Goal: Task Accomplishment & Management: Use online tool/utility

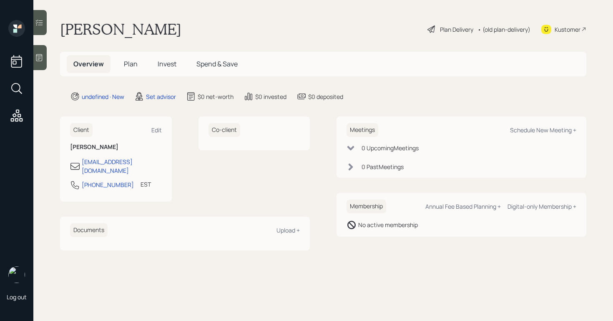
click at [35, 65] on div at bounding box center [39, 57] width 13 height 25
click at [46, 58] on div at bounding box center [39, 57] width 13 height 25
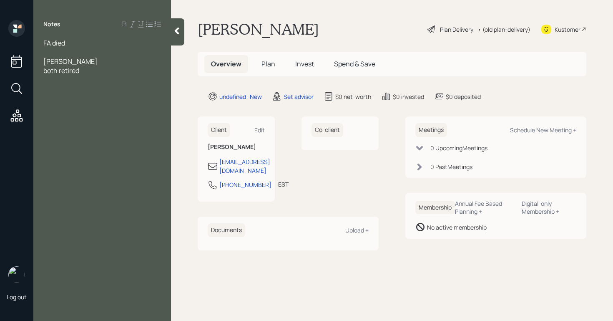
click at [45, 69] on span "both retired" at bounding box center [61, 70] width 36 height 9
click at [97, 82] on div "both retired" at bounding box center [102, 79] width 118 height 9
click at [178, 35] on div at bounding box center [177, 31] width 13 height 27
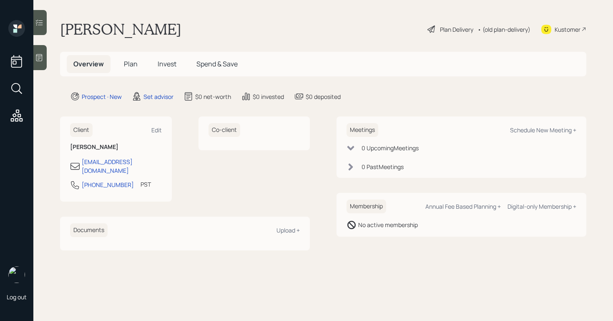
click at [40, 55] on icon at bounding box center [39, 57] width 8 height 8
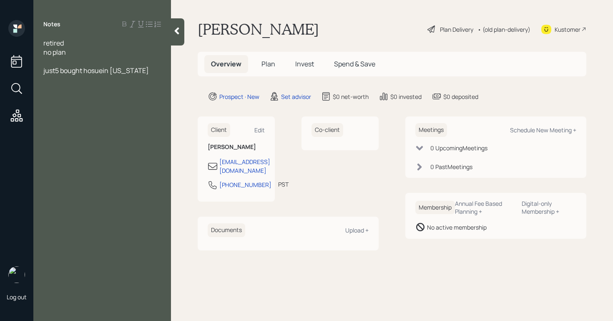
click at [61, 70] on span "just5 bought hosuein arizona" at bounding box center [95, 70] width 105 height 9
click at [142, 68] on div "just bought hosuein arizona" at bounding box center [102, 70] width 118 height 9
click at [100, 71] on span "just bought hosuein arizona" at bounding box center [94, 70] width 102 height 9
click at [134, 71] on div "just bought hosue in arizona" at bounding box center [102, 70] width 118 height 9
click at [47, 88] on span "140 K" at bounding box center [51, 88] width 16 height 9
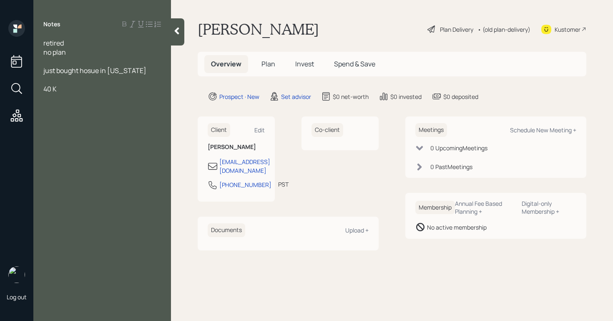
click at [61, 92] on div "40 K" at bounding box center [102, 88] width 118 height 9
click at [52, 134] on div at bounding box center [102, 134] width 118 height 9
click at [49, 125] on div at bounding box center [102, 125] width 118 height 9
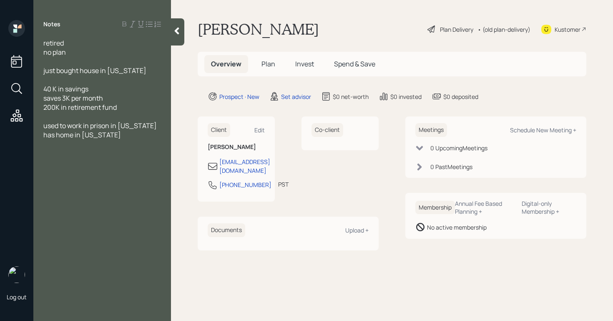
click at [71, 44] on div "retired" at bounding box center [102, 42] width 118 height 9
click at [132, 89] on div "40 K in savings" at bounding box center [102, 88] width 118 height 9
click at [138, 69] on div "just bought house in arizona" at bounding box center [102, 70] width 118 height 9
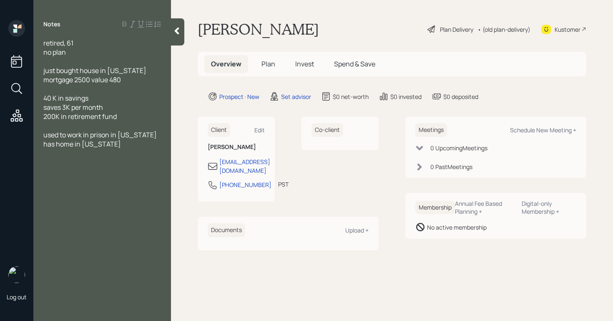
click at [131, 143] on div "has home in washington" at bounding box center [102, 143] width 118 height 9
click at [65, 153] on span "has home in washington rental paid off get $2k" at bounding box center [99, 148] width 113 height 18
click at [105, 155] on div "has home in washington rental paid off get s $2k" at bounding box center [102, 148] width 118 height 18
click at [45, 136] on span "used to work in prison in Washington" at bounding box center [99, 134] width 113 height 9
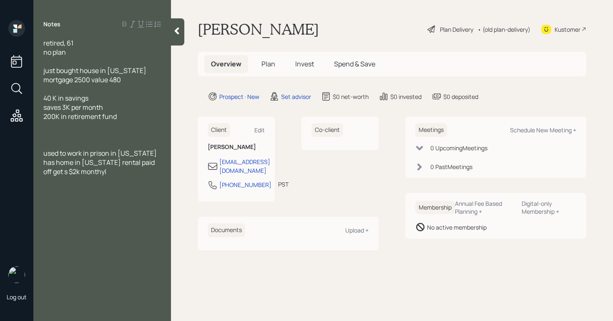
click at [127, 116] on div "200K in retirement fund" at bounding box center [102, 116] width 118 height 9
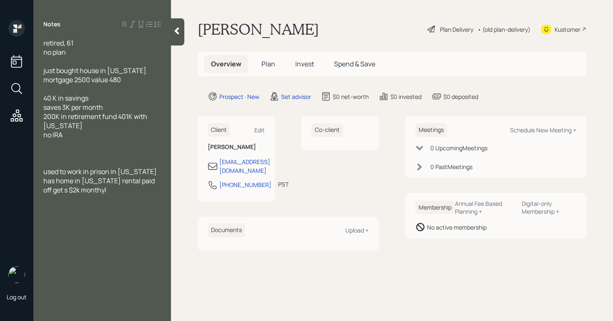
click at [94, 96] on div "40 K in savings" at bounding box center [102, 97] width 118 height 9
click at [70, 135] on div "no IRA" at bounding box center [102, 134] width 118 height 9
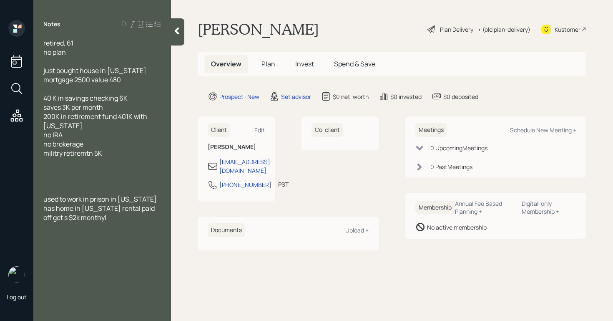
click at [50, 187] on div at bounding box center [102, 189] width 118 height 9
click at [48, 161] on div at bounding box center [102, 162] width 118 height 9
click at [105, 239] on div at bounding box center [102, 235] width 118 height 9
click at [68, 231] on div at bounding box center [102, 235] width 118 height 9
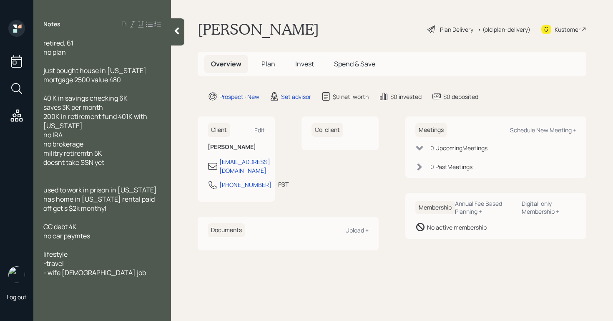
click at [75, 262] on div "-travel" at bounding box center [102, 262] width 118 height 9
click at [106, 274] on div "- wife part time job" at bounding box center [102, 272] width 118 height 9
click at [571, 129] on div "Schedule New Meeting +" at bounding box center [543, 130] width 66 height 8
select select "round-robin"
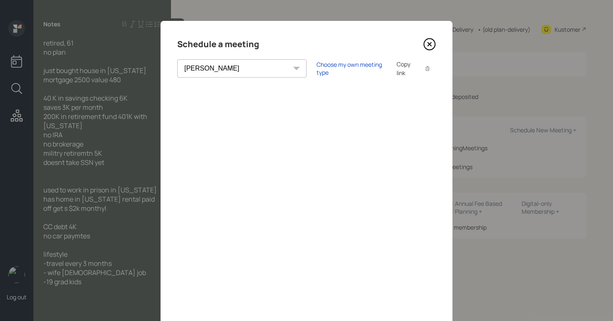
click at [429, 46] on icon at bounding box center [429, 44] width 13 height 13
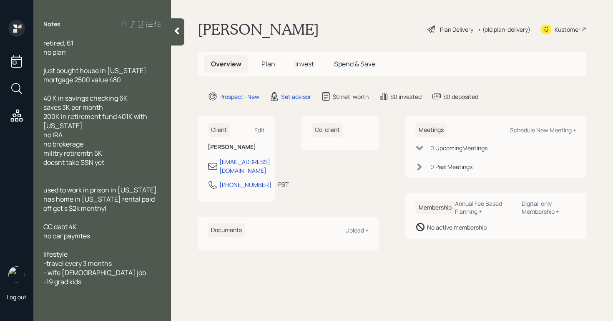
click at [71, 49] on div "no plan" at bounding box center [102, 52] width 118 height 9
click at [43, 71] on div "retired, 61 just bought house in arizona mortgage 2500 value 480 40 K in saving…" at bounding box center [102, 171] width 138 height 266
click at [44, 71] on span "just bought house in arizona mortgage 2500 value 480" at bounding box center [95, 75] width 104 height 18
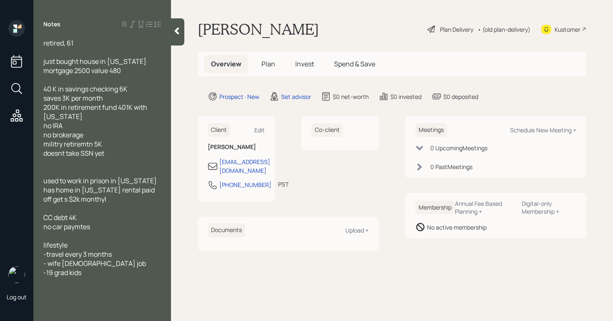
drag, startPoint x: 106, startPoint y: 99, endPoint x: 33, endPoint y: 101, distance: 72.5
click at [33, 101] on div "Log out Notes retired, 61 just bought house in arizona mortgage 2500 value 480 …" at bounding box center [306, 160] width 613 height 321
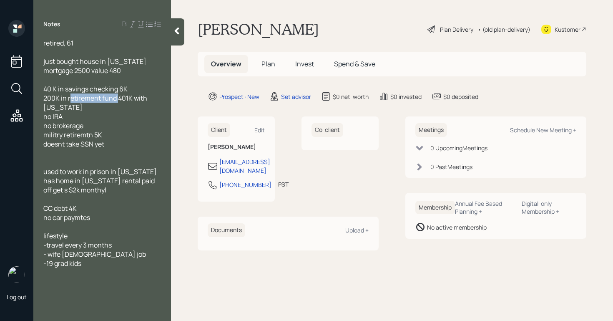
drag, startPoint x: 118, startPoint y: 101, endPoint x: 69, endPoint y: 98, distance: 48.5
click at [69, 98] on span "200K in retirement fund 401K with washington" at bounding box center [95, 102] width 105 height 18
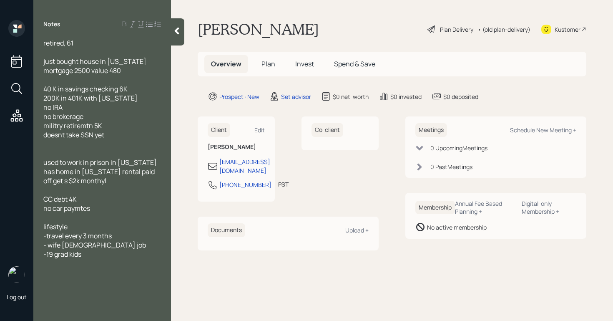
click at [140, 98] on div "200K in 401K with washington" at bounding box center [102, 97] width 118 height 9
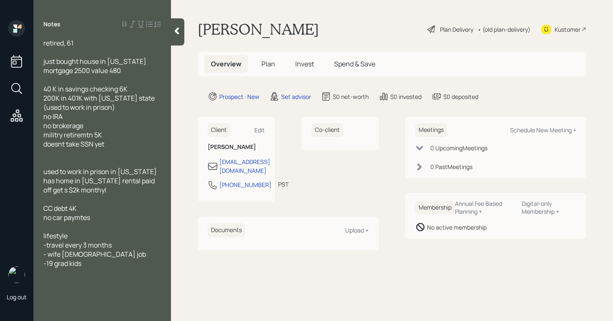
click at [67, 119] on div "no IRA" at bounding box center [102, 116] width 118 height 9
click at [113, 133] on div "military retirement 5K" at bounding box center [102, 134] width 118 height 9
click at [101, 134] on span "military retirement 5K" at bounding box center [76, 134] width 66 height 9
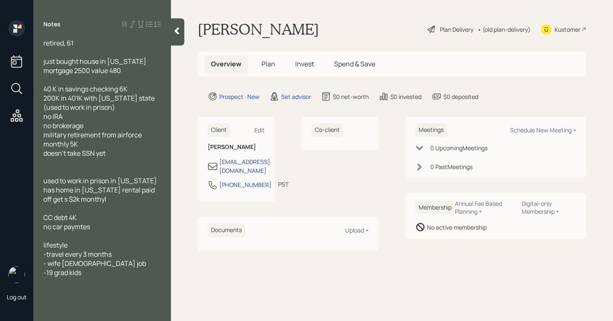
click at [125, 153] on div "doesn't take SSN yet" at bounding box center [102, 152] width 118 height 9
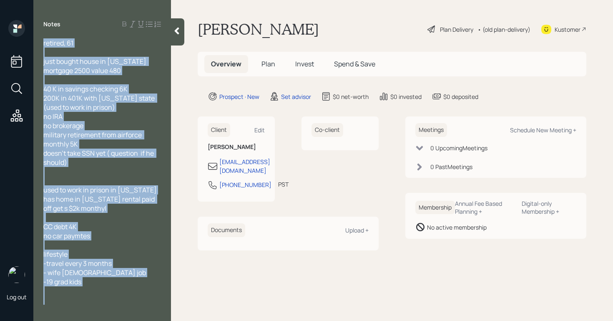
drag, startPoint x: 161, startPoint y: 192, endPoint x: 36, endPoint y: 185, distance: 125.2
click at [36, 185] on div "retired, 61 just bought house in arizona mortgage 2500 value 480 40 K in saving…" at bounding box center [102, 171] width 138 height 266
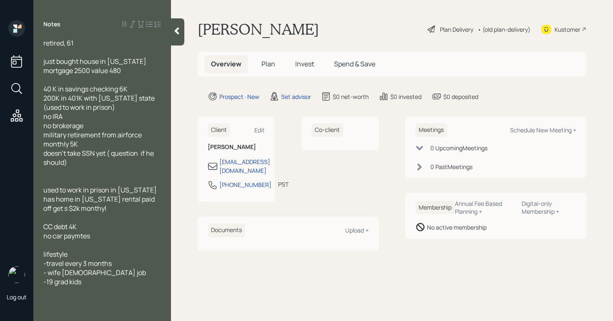
click at [115, 142] on div "military retirement from airforce monthly 5K" at bounding box center [102, 139] width 118 height 18
drag, startPoint x: 158, startPoint y: 190, endPoint x: 30, endPoint y: 192, distance: 128.8
click at [30, 192] on div "Log out Notes retired, 61 just bought house in arizona mortgage 2500 value 480 …" at bounding box center [306, 160] width 613 height 321
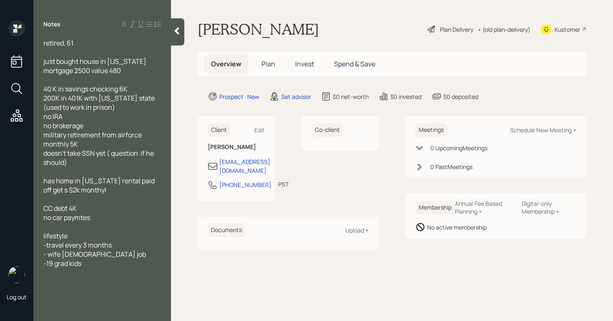
drag, startPoint x: 113, startPoint y: 188, endPoint x: 30, endPoint y: 181, distance: 82.8
click at [30, 181] on div "Log out Notes retired, 61 just bought house in arizona mortgage 2500 value 480 …" at bounding box center [306, 160] width 613 height 321
copy span "has home in washington rental paid off get s $2k monthyl"
click at [141, 73] on div "just bought house in arizona mortgage 2500 value 480" at bounding box center [102, 66] width 118 height 18
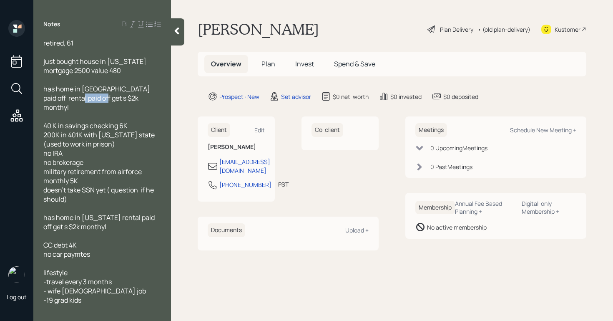
drag, startPoint x: 87, startPoint y: 99, endPoint x: 64, endPoint y: 99, distance: 22.9
click at [64, 99] on span "has home in Washingtonfully paid off rental paid off get s $2k monthyl" at bounding box center [97, 98] width 108 height 28
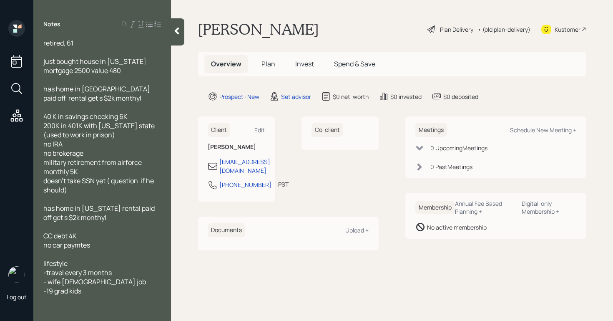
click at [163, 87] on div "retired, 61 just bought house in arizona mortgage 2500 value 480 has home in Wa…" at bounding box center [102, 174] width 138 height 272
click at [151, 91] on span "has home in Washingtonfully paid off rental get s $2k monthyl" at bounding box center [97, 93] width 108 height 18
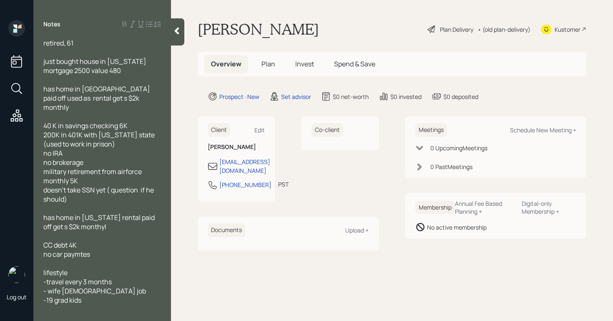
drag, startPoint x: 118, startPoint y: 220, endPoint x: 38, endPoint y: 207, distance: 80.6
click at [38, 207] on div "retired, 61 just bought house in arizona mortgage 2500 value 480 has home in Wa…" at bounding box center [102, 174] width 138 height 272
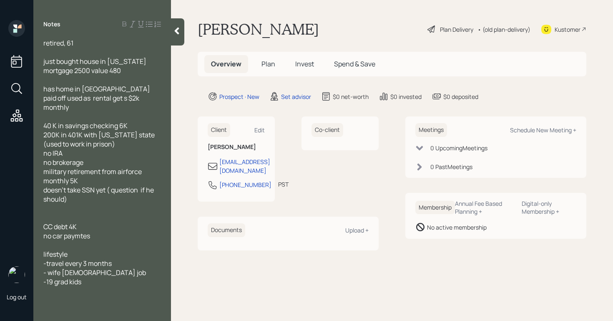
click at [49, 213] on div at bounding box center [102, 217] width 118 height 9
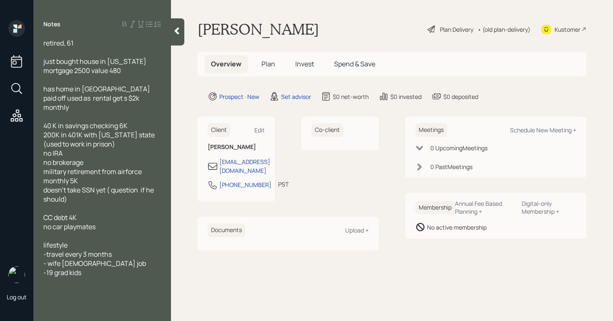
click at [118, 249] on div "-travel every 3 months" at bounding box center [102, 253] width 118 height 9
click at [146, 277] on div "- wife part time job" at bounding box center [102, 281] width 118 height 9
click at [75, 265] on div "-travel every 3 months ( loves goign to vegas going there in 2 weeks for his bd…" at bounding box center [102, 263] width 118 height 28
click at [106, 277] on div "- wife part time job" at bounding box center [102, 281] width 118 height 9
click at [178, 33] on icon at bounding box center [177, 31] width 5 height 7
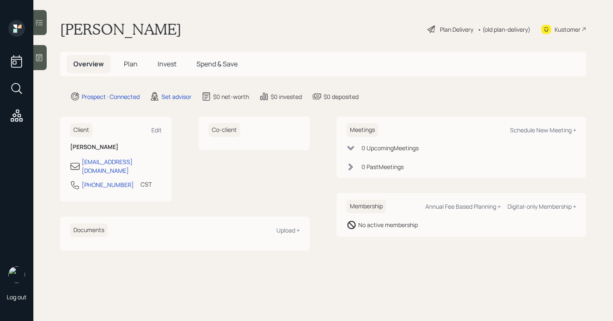
click at [38, 63] on div at bounding box center [39, 57] width 13 height 25
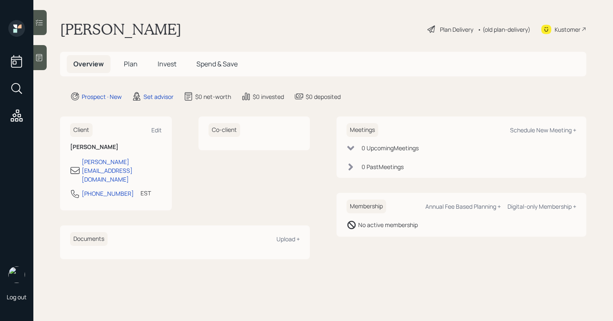
click at [38, 60] on icon at bounding box center [39, 57] width 6 height 7
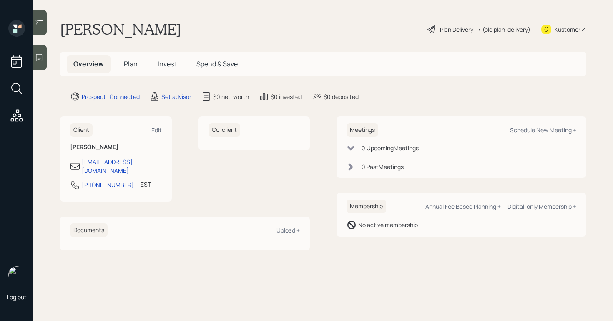
click at [39, 63] on div at bounding box center [39, 57] width 13 height 25
click at [40, 55] on icon at bounding box center [39, 57] width 6 height 7
